Goal: Information Seeking & Learning: Compare options

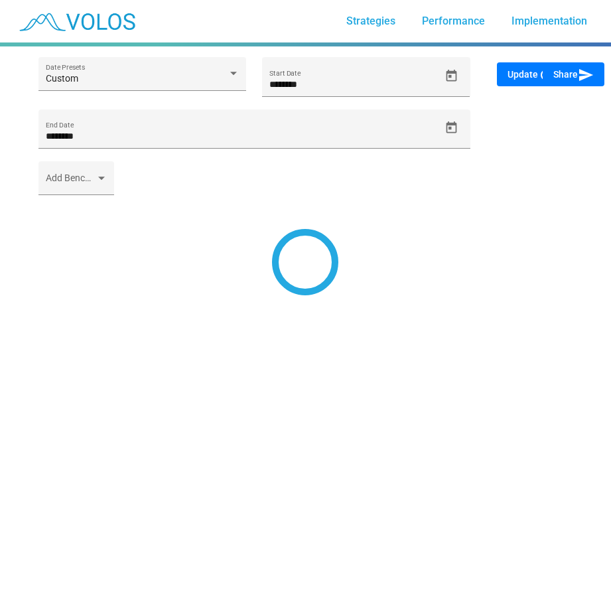
type input "********"
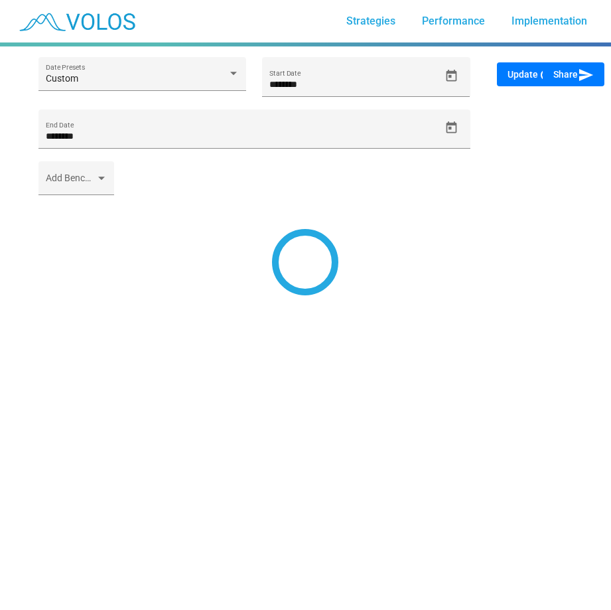
type input "*********"
